Goal: Task Accomplishment & Management: Manage account settings

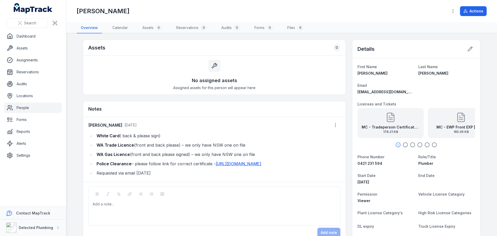
drag, startPoint x: 24, startPoint y: 131, endPoint x: 64, endPoint y: 111, distance: 45.4
click at [24, 131] on link "Reports" at bounding box center [33, 131] width 58 height 10
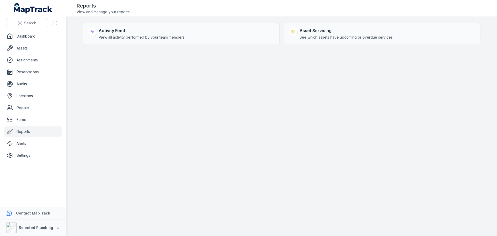
click at [22, 128] on link "Reports" at bounding box center [33, 131] width 58 height 10
click at [23, 109] on link "People" at bounding box center [33, 108] width 58 height 10
click at [19, 107] on link "People" at bounding box center [33, 108] width 58 height 10
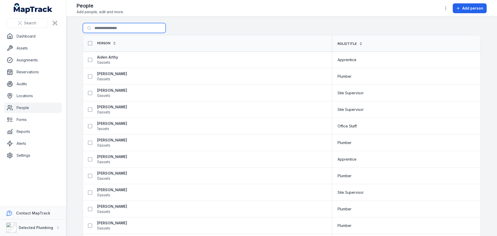
drag, startPoint x: 112, startPoint y: 30, endPoint x: 112, endPoint y: 33, distance: 3.4
click at [112, 30] on input "Search for people" at bounding box center [124, 28] width 83 height 10
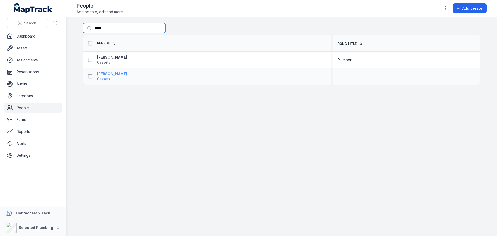
type input "*****"
click at [113, 74] on strong "[PERSON_NAME]" at bounding box center [112, 73] width 30 height 5
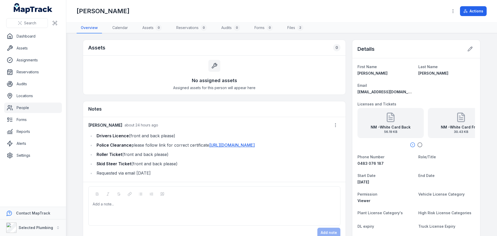
click at [23, 109] on link "People" at bounding box center [33, 108] width 58 height 10
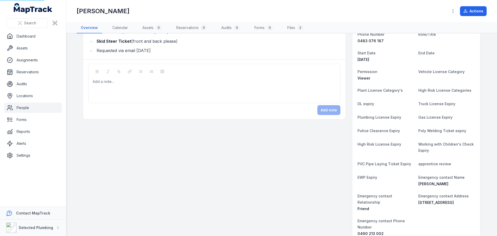
scroll to position [127, 0]
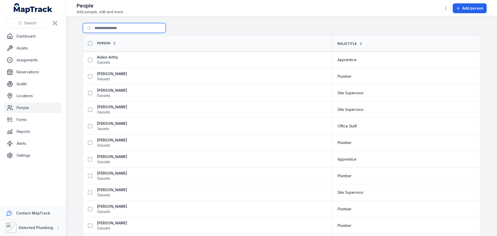
click at [102, 29] on input "Search for people" at bounding box center [124, 28] width 83 height 10
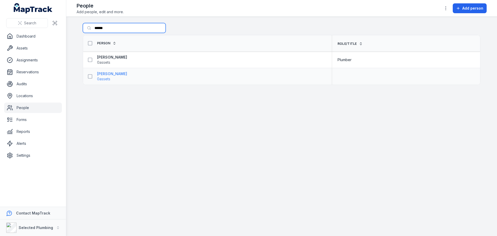
type input "******"
click at [110, 74] on strong "[PERSON_NAME]" at bounding box center [112, 73] width 30 height 5
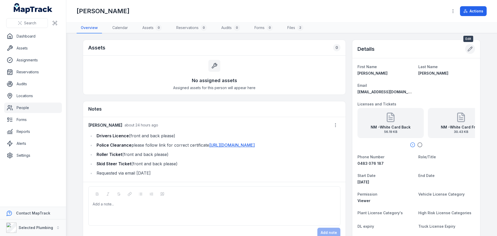
click at [469, 49] on icon at bounding box center [470, 48] width 5 height 5
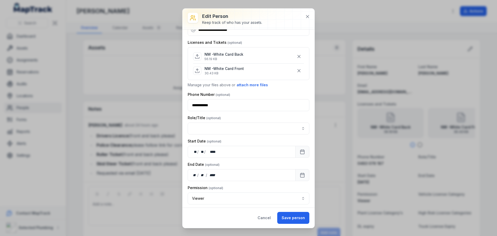
scroll to position [52, 0]
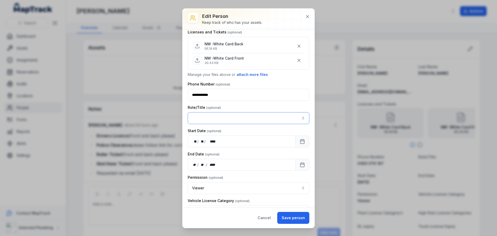
click at [249, 117] on button "button" at bounding box center [249, 118] width 122 height 12
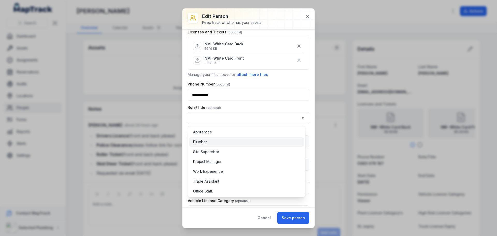
click at [207, 141] on span "Plumber" at bounding box center [200, 141] width 14 height 5
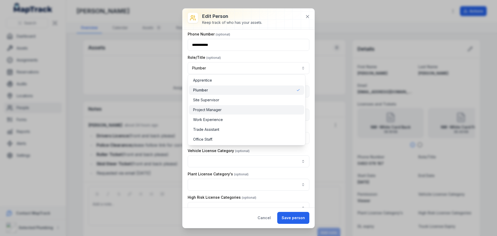
scroll to position [104, 0]
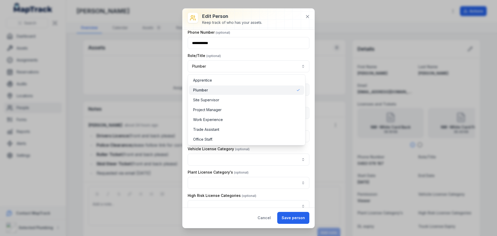
click at [295, 54] on div "Role/Title Plumber *******" at bounding box center [249, 62] width 122 height 19
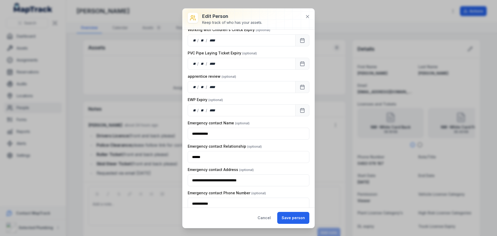
scroll to position [463, 0]
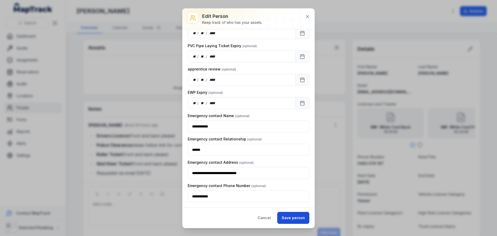
click at [295, 219] on button "Save person" at bounding box center [293, 218] width 32 height 12
